Goal: Transaction & Acquisition: Download file/media

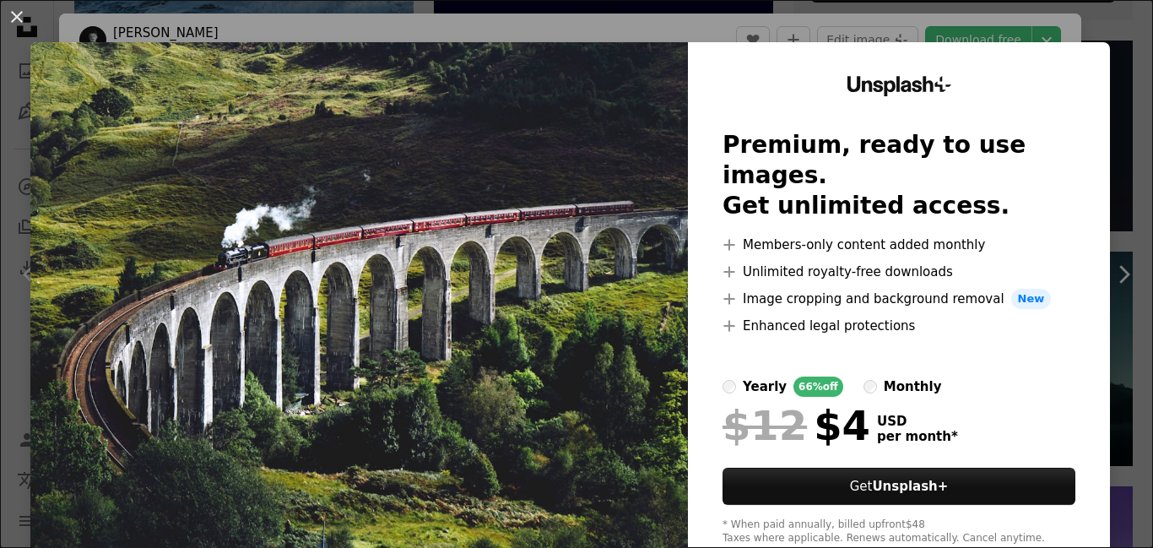
click at [478, 213] on img at bounding box center [358, 310] width 657 height 537
click at [1011, 289] on span "New" at bounding box center [1031, 299] width 40 height 20
click at [1114, 273] on div "An X shape Unsplash+ Premium, ready to use images. Get unlimited access. A plus…" at bounding box center [576, 274] width 1153 height 548
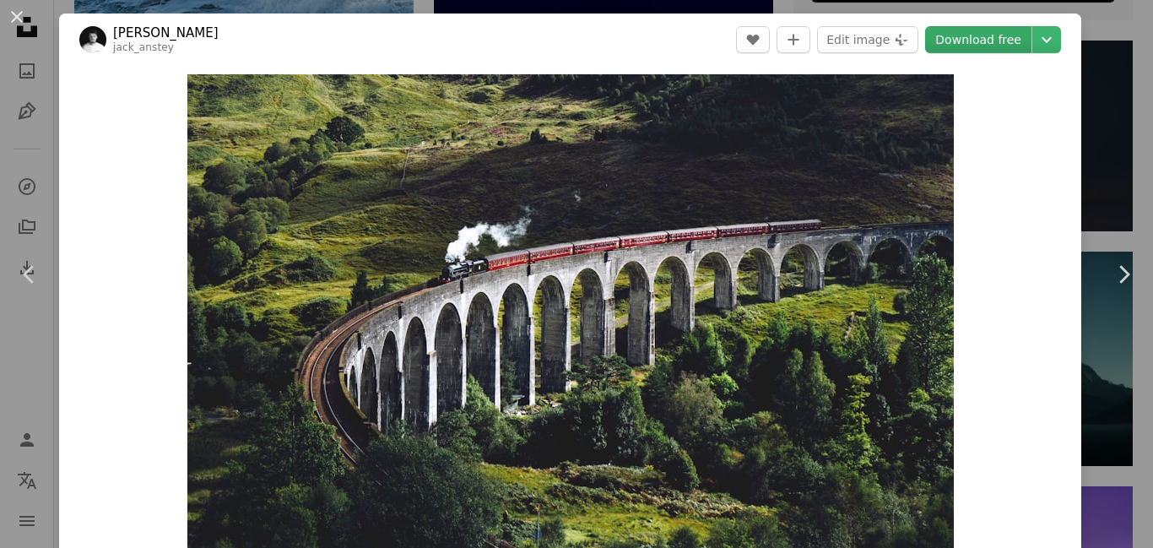
click at [991, 39] on link "Download free" at bounding box center [978, 39] width 106 height 27
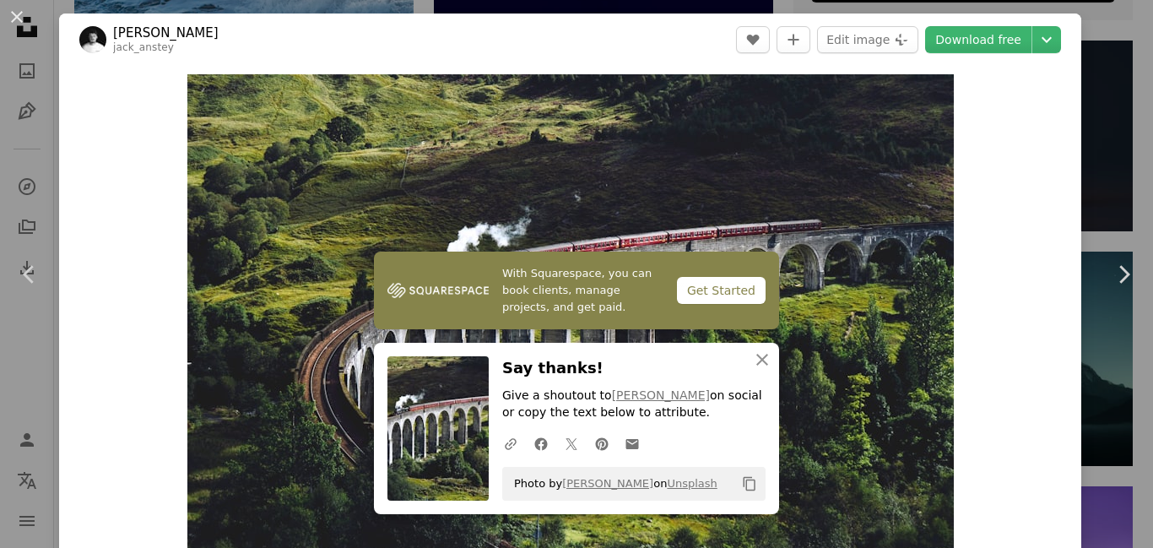
click at [742, 488] on icon "Copy content" at bounding box center [749, 483] width 15 height 15
click at [1041, 41] on icon "Choose download size" at bounding box center [1046, 40] width 10 height 6
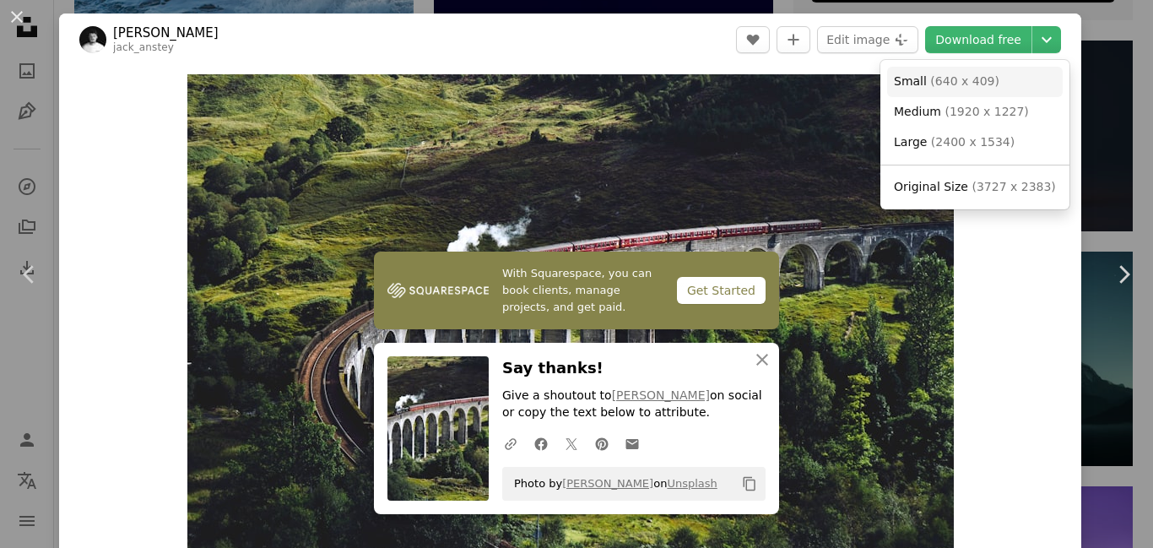
click at [957, 87] on span "( 640 x 409 )" at bounding box center [964, 80] width 69 height 13
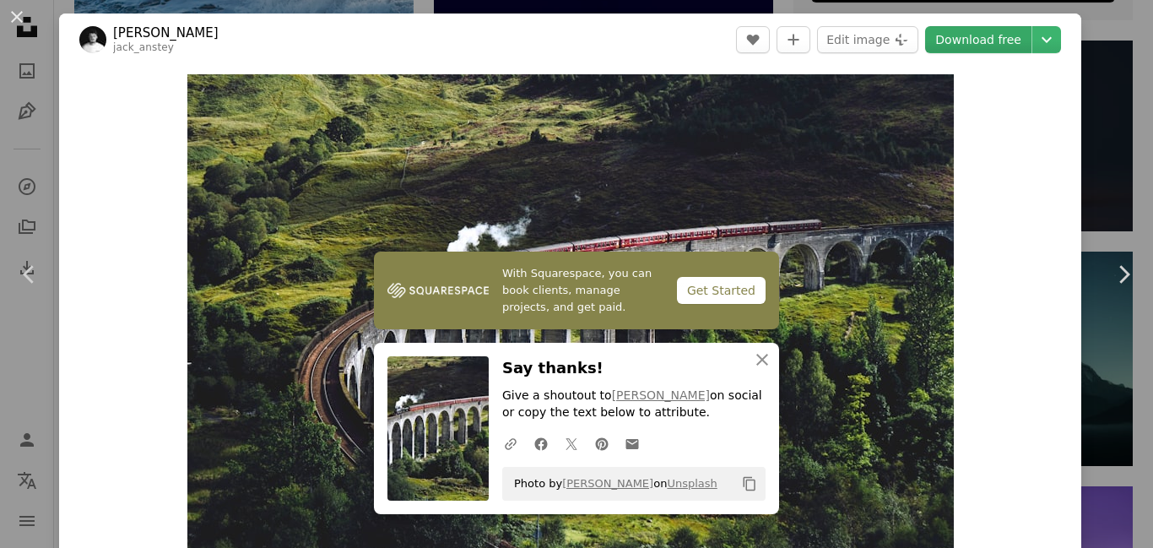
click at [961, 50] on link "Download free" at bounding box center [978, 39] width 106 height 27
